Goal: Navigation & Orientation: Find specific page/section

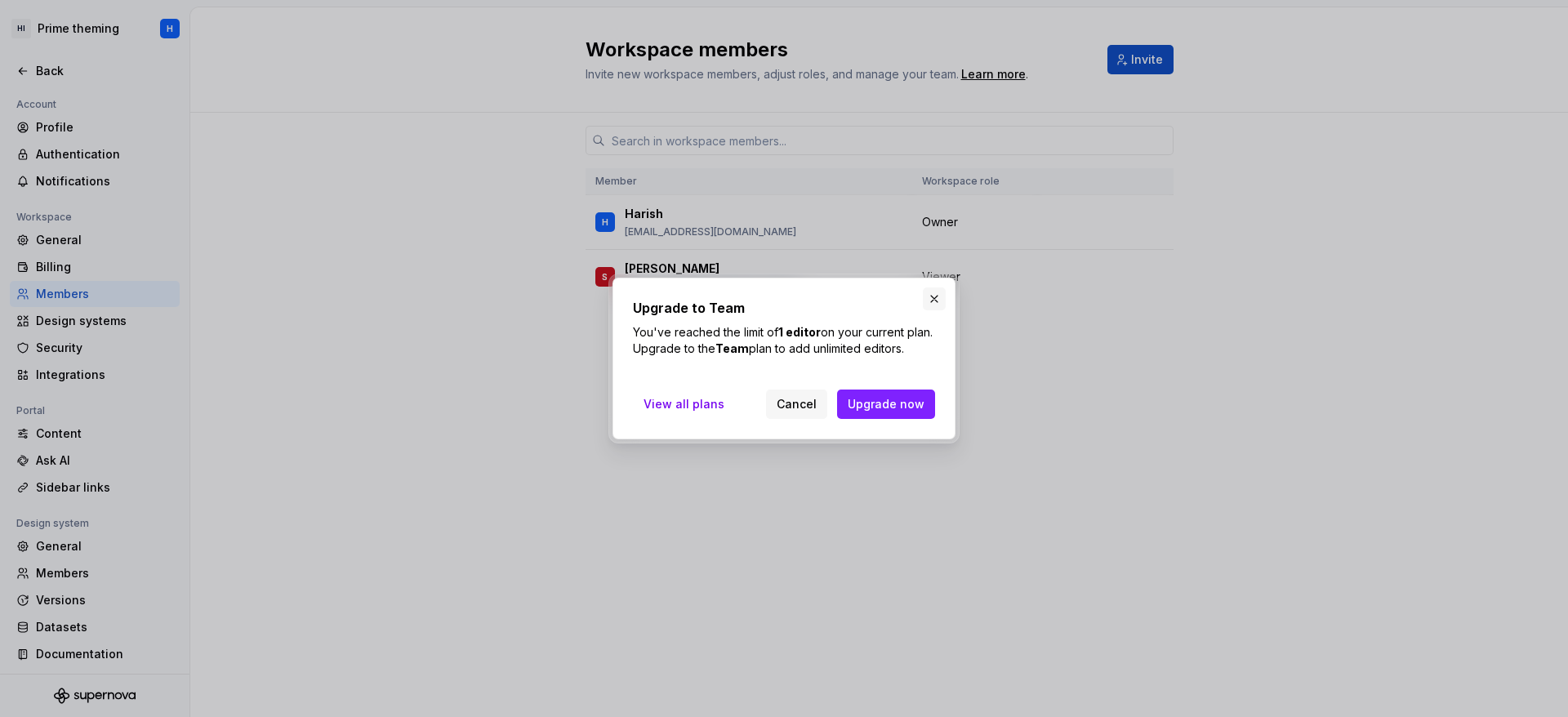
click at [928, 292] on button "button" at bounding box center [934, 299] width 23 height 23
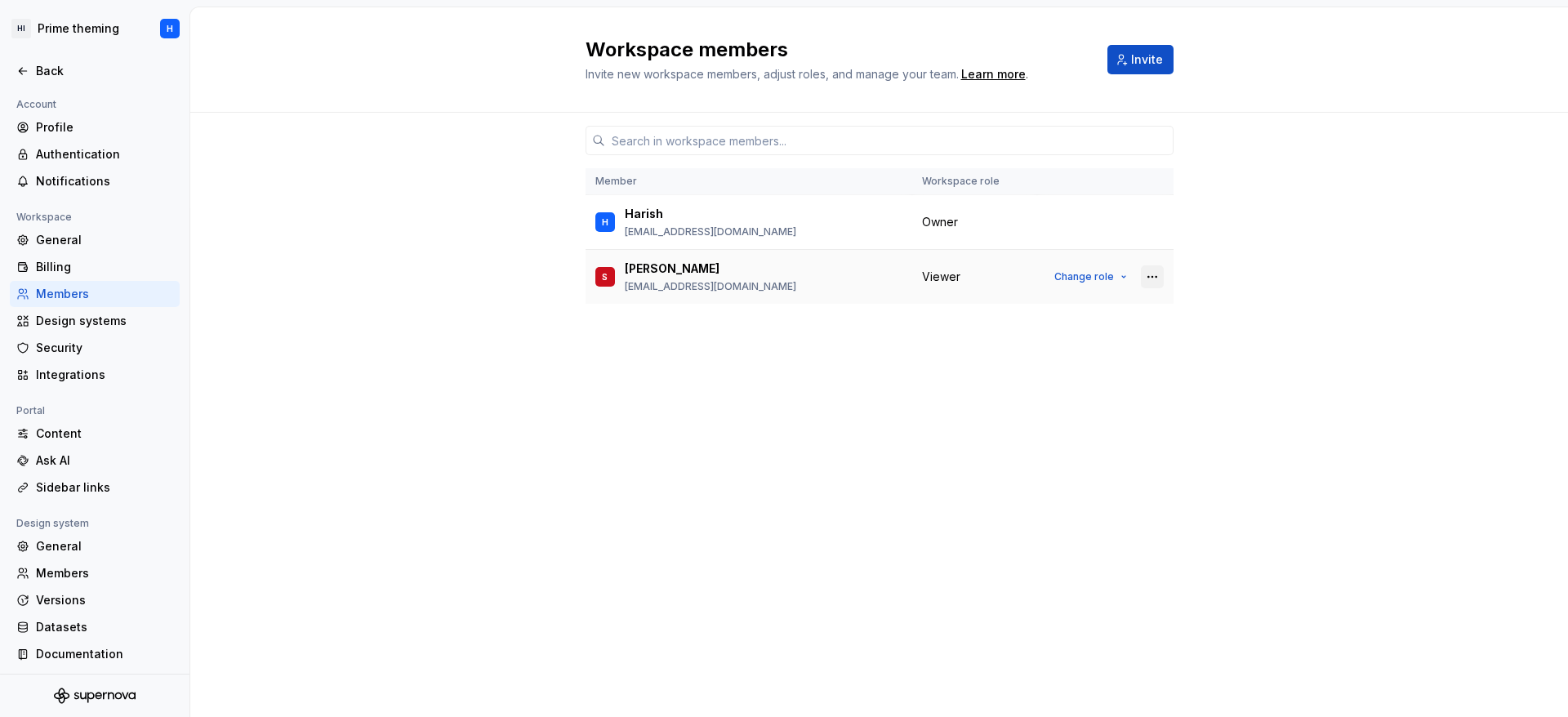
click at [1152, 280] on button "button" at bounding box center [1153, 277] width 23 height 23
click at [641, 520] on div "Member Workspace role [PERSON_NAME] [EMAIL_ADDRESS][DOMAIN_NAME] Owner S [PERSO…" at bounding box center [879, 384] width 588 height 543
click at [85, 154] on div "Authentication" at bounding box center [104, 154] width 138 height 17
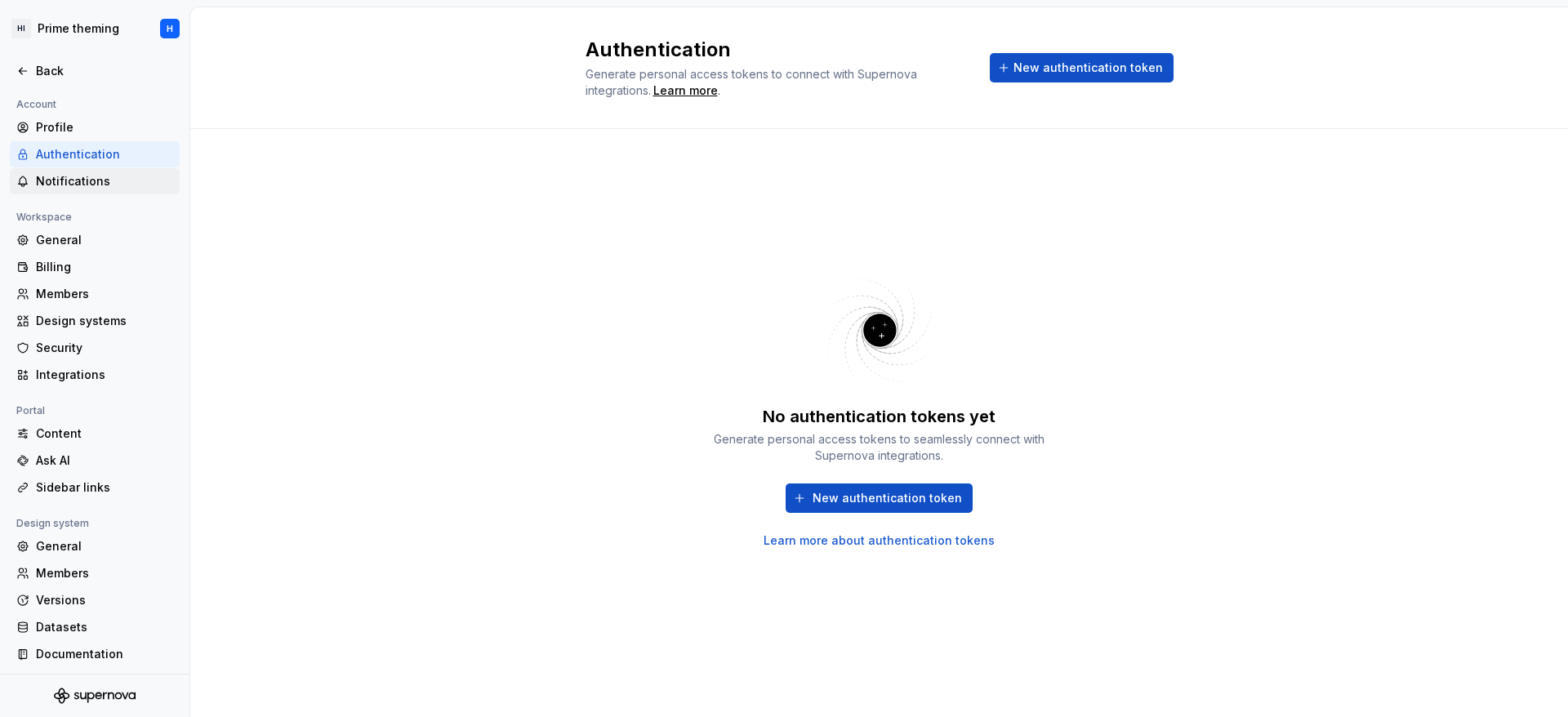
click at [79, 174] on div "Notifications" at bounding box center [104, 181] width 138 height 17
click at [114, 121] on div "Profile" at bounding box center [104, 127] width 138 height 17
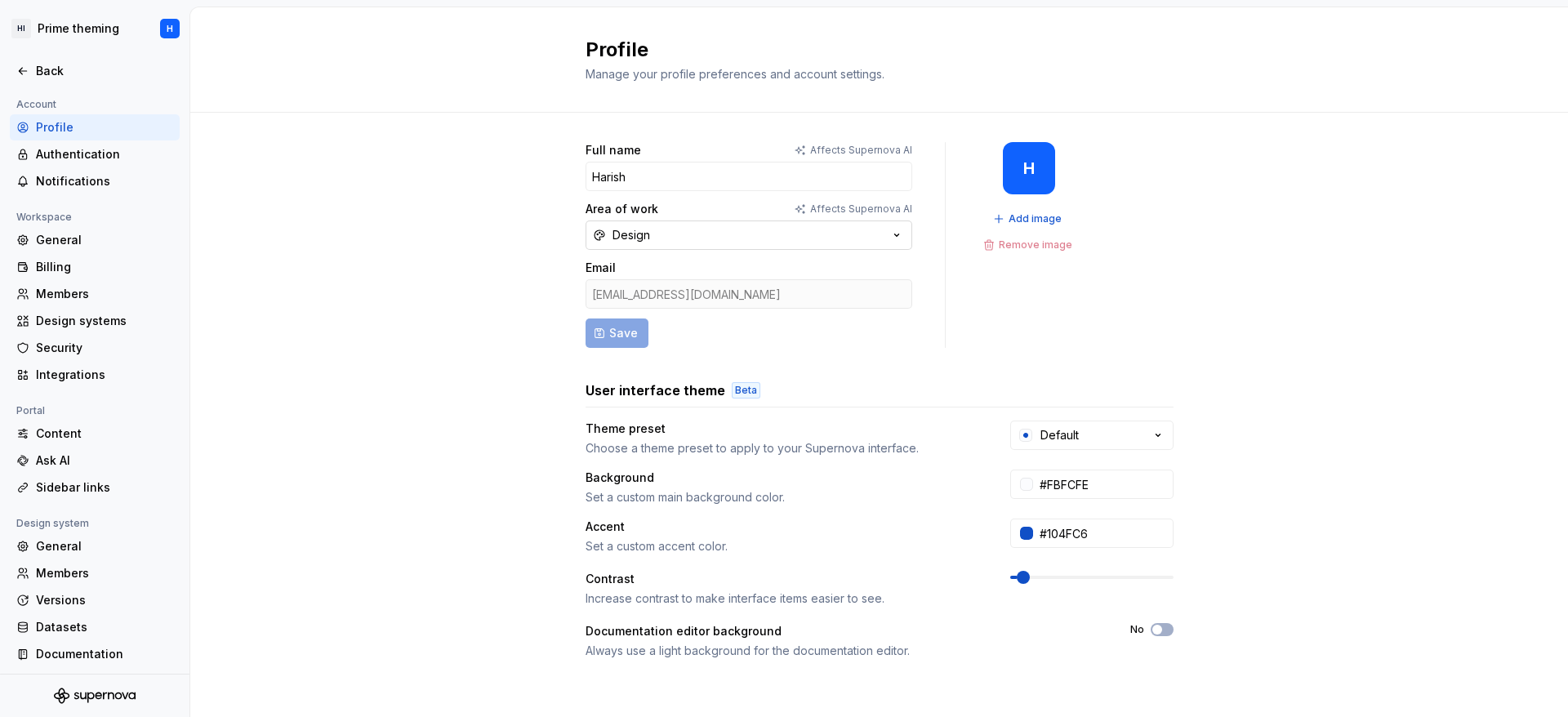
click at [878, 235] on button "Design" at bounding box center [749, 236] width 327 height 30
click at [297, 327] on div "Full name Affects Supernova AI Harish Area of work Affects Supernova AI Design …" at bounding box center [879, 524] width 1378 height 823
click at [103, 439] on div "Content" at bounding box center [104, 433] width 138 height 17
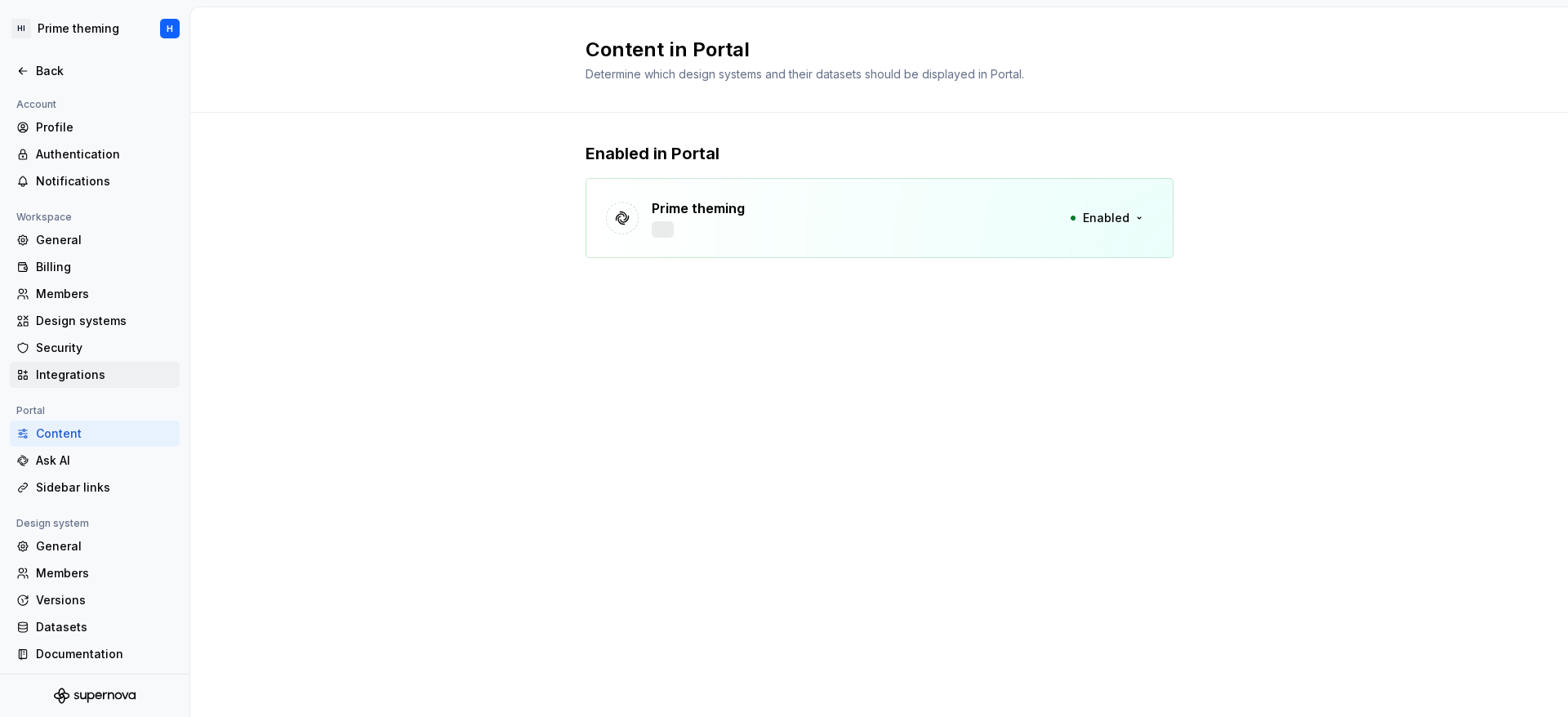
scroll to position [4, 0]
click at [1132, 225] on button "Enabled" at bounding box center [1106, 218] width 94 height 30
click at [1246, 222] on div "Enabled in Portal Prime theming 24 688 Enabled" at bounding box center [879, 217] width 1378 height 208
click at [103, 472] on div "Sidebar links" at bounding box center [95, 485] width 170 height 26
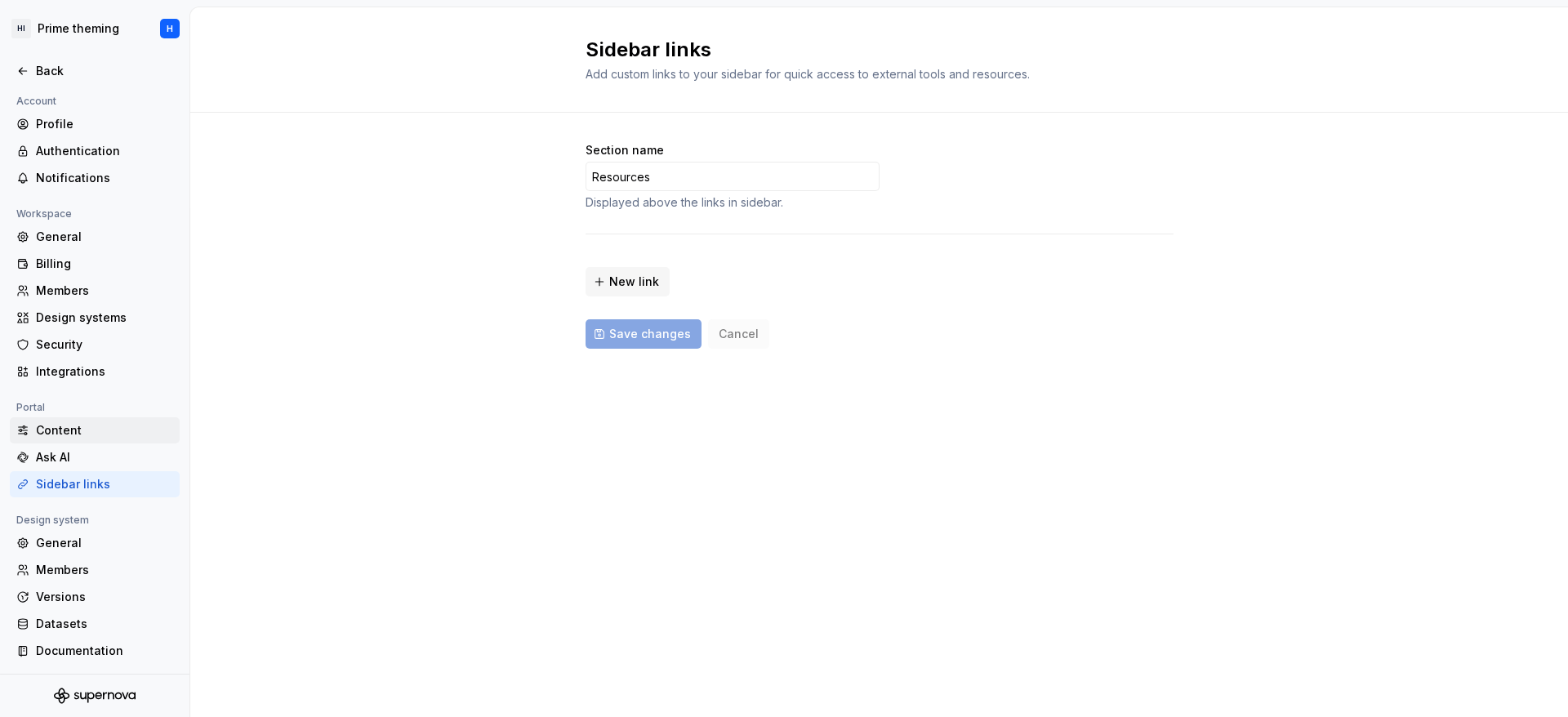
click at [96, 434] on div "Content" at bounding box center [104, 430] width 138 height 17
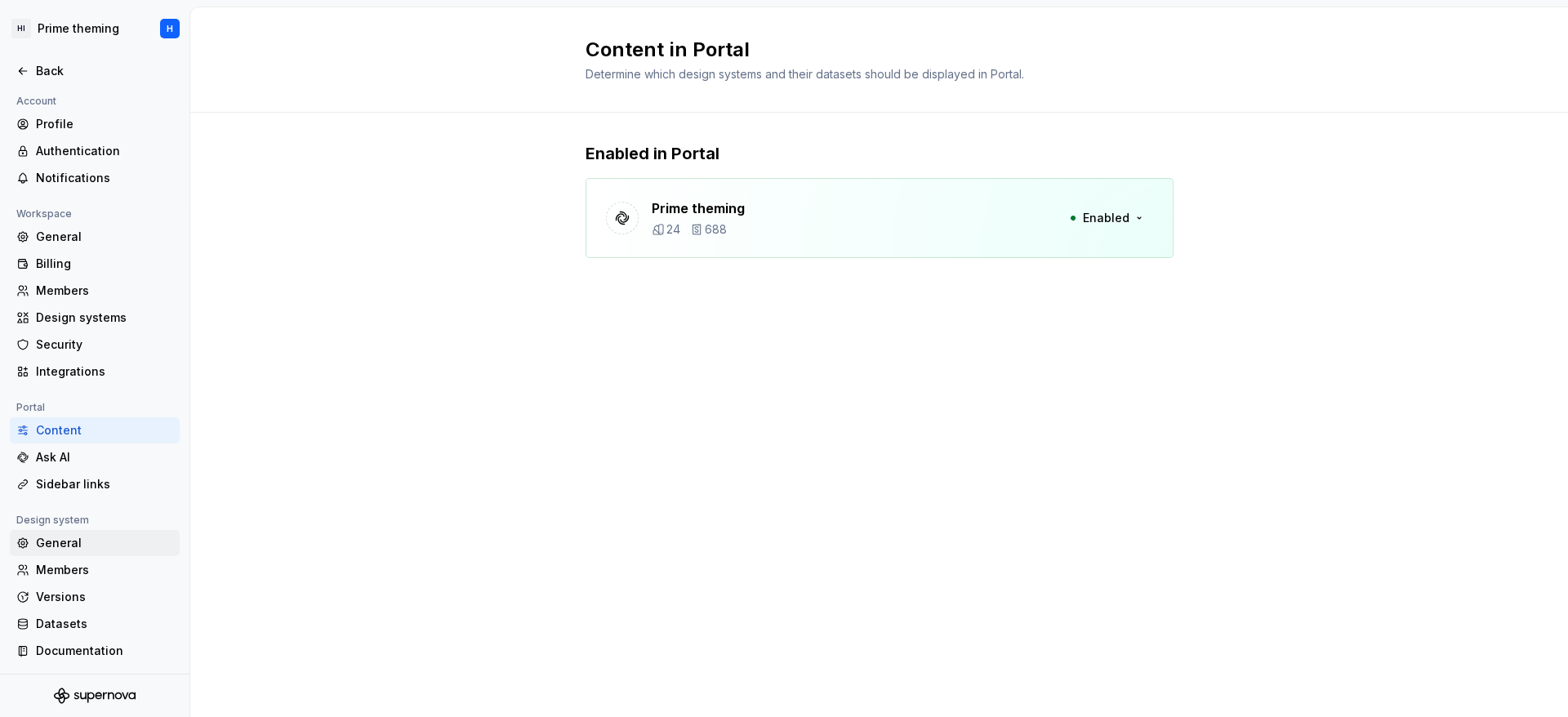
click at [85, 538] on div "General" at bounding box center [104, 543] width 138 height 17
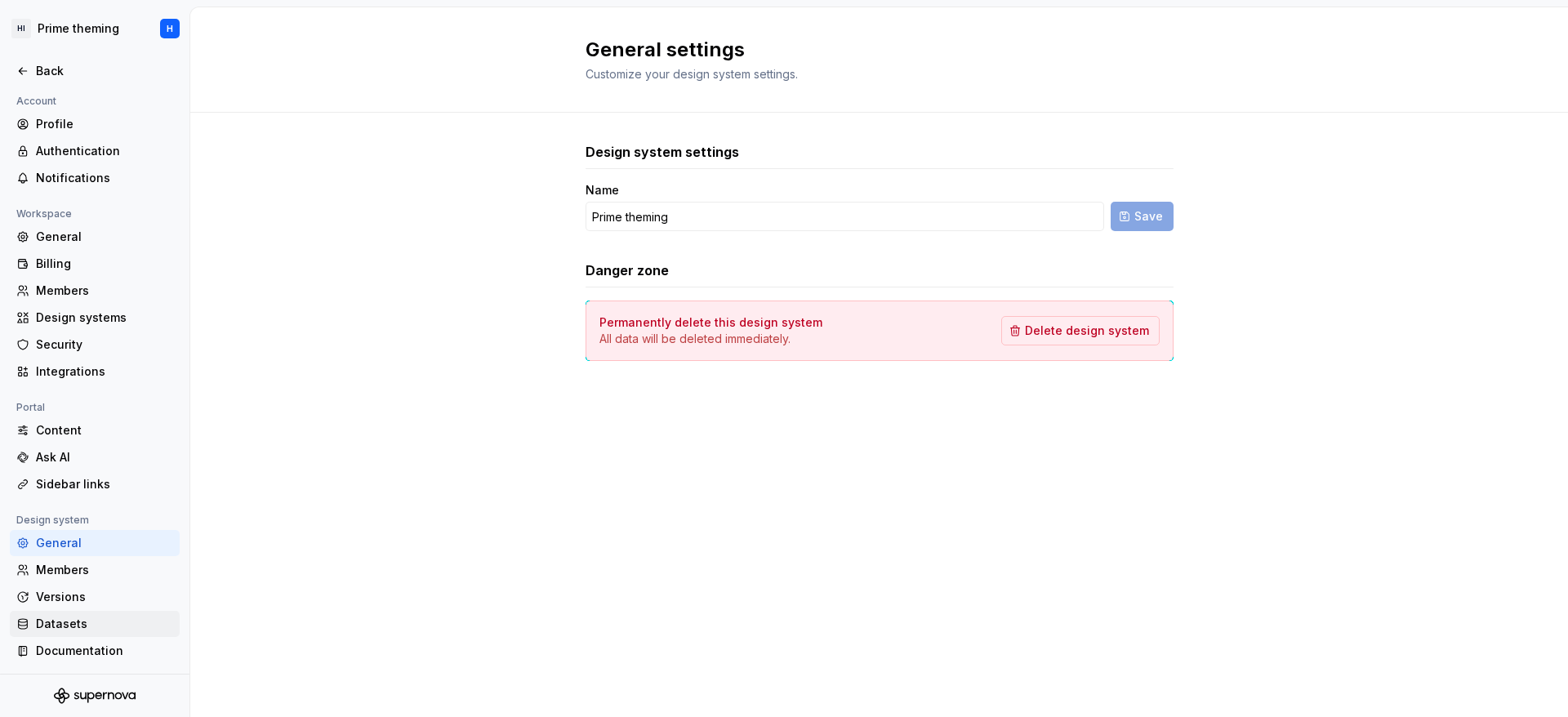
click at [56, 611] on div "Datasets" at bounding box center [95, 624] width 170 height 26
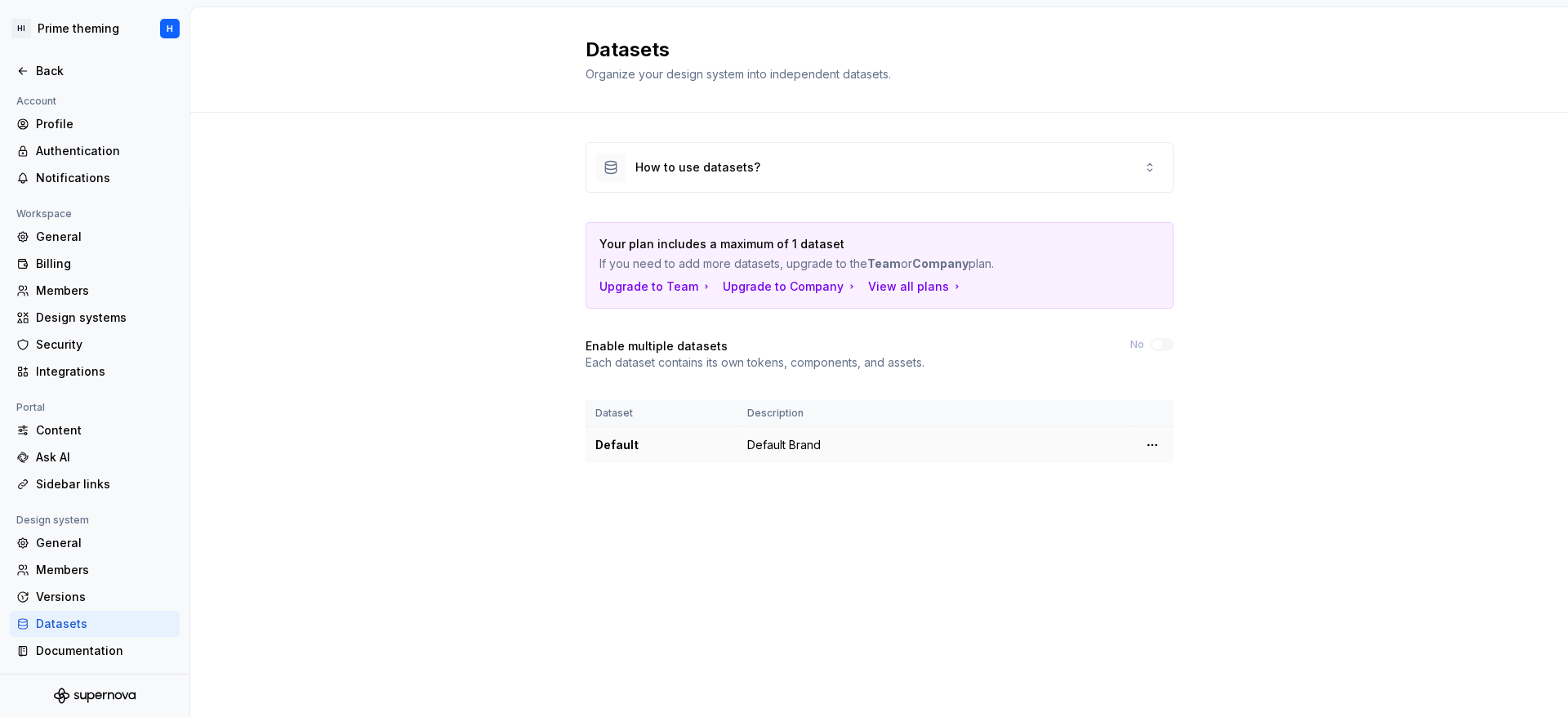
click at [812, 449] on td "Default Brand" at bounding box center [933, 445] width 394 height 37
click at [77, 657] on div "Documentation" at bounding box center [104, 650] width 138 height 17
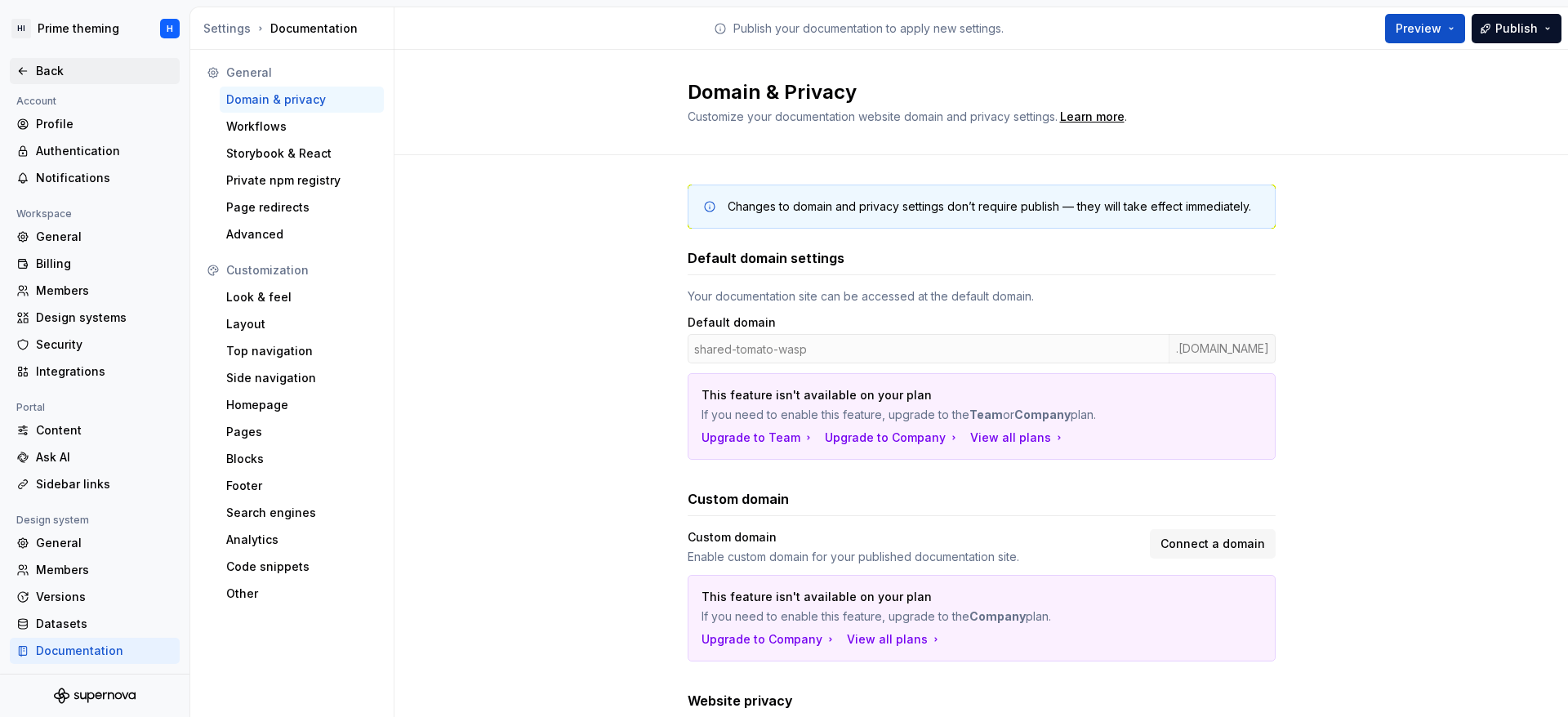
click at [18, 73] on icon at bounding box center [23, 71] width 13 height 13
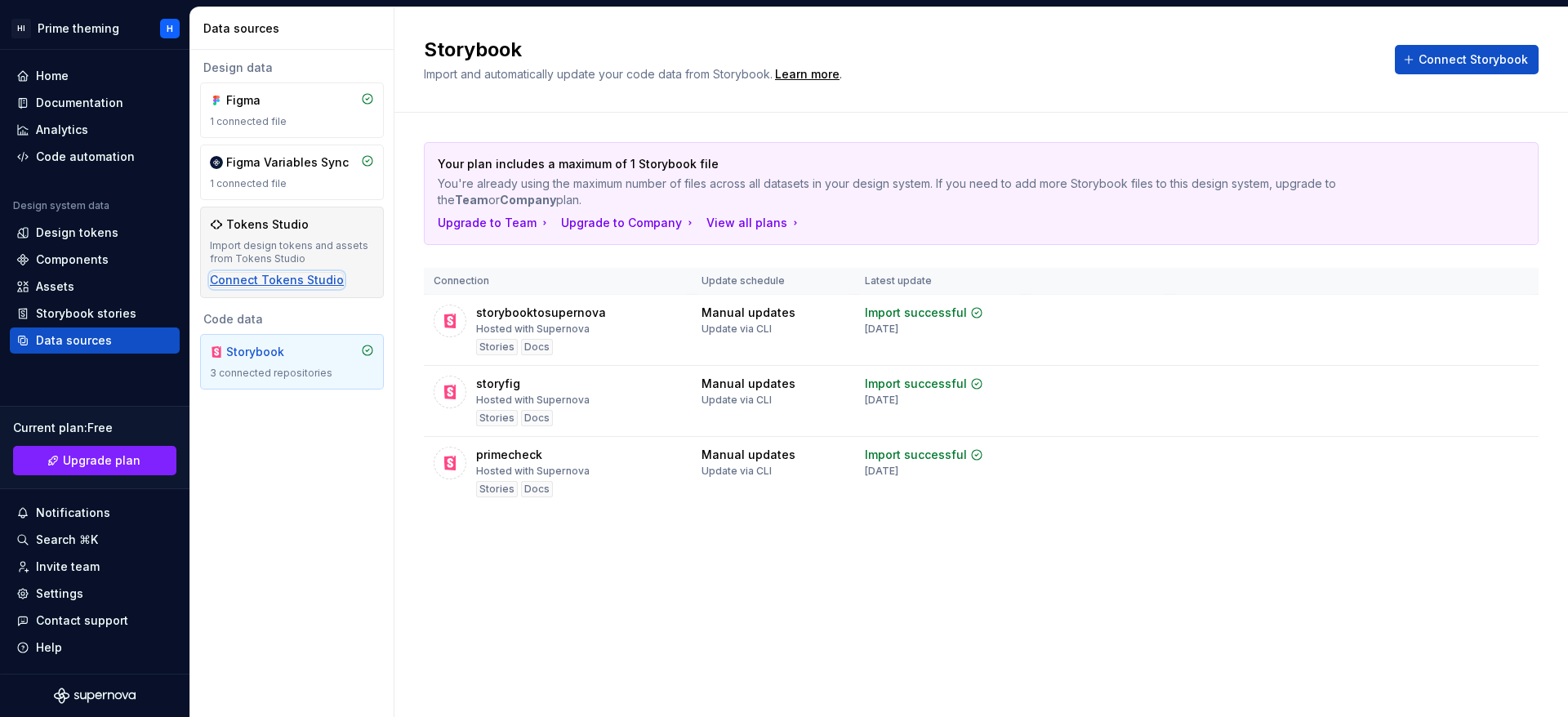
click at [313, 282] on div "Connect Tokens Studio" at bounding box center [276, 280] width 134 height 17
